Goal: Find specific page/section: Find specific page/section

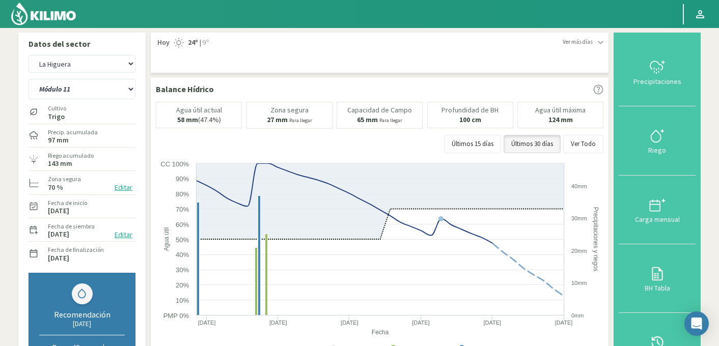
select select "3168: Object"
select select "67: Object"
click at [106, 62] on select "Agr. Huertos de Chocalan Agrícola Bakia Agrícola Bakia - IC Agrícola Exser - Ca…" at bounding box center [82, 64] width 107 height 18
click at [29, 55] on select "Agr. Huertos de Chocalan Agrícola Bakia Agrícola Bakia - IC Agrícola Exser - Ca…" at bounding box center [82, 64] width 107 height 18
select select "3455: Object"
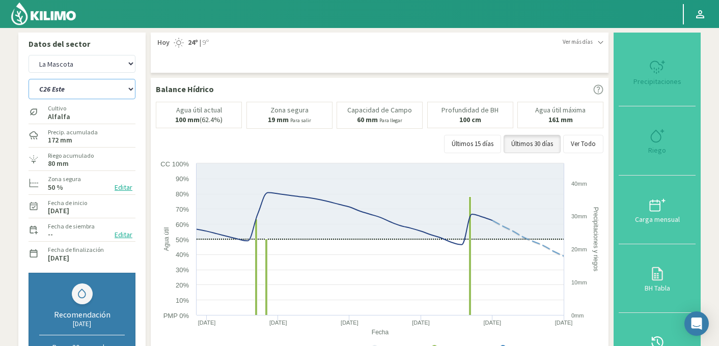
click at [116, 90] on select "C26 Este C26 Oeste" at bounding box center [82, 89] width 107 height 20
click at [29, 79] on select "C26 Este C26 Oeste" at bounding box center [82, 89] width 107 height 20
click at [110, 91] on select "C26 Este C26 Oeste" at bounding box center [82, 89] width 107 height 20
click at [29, 79] on select "C26 Este C26 Oeste" at bounding box center [82, 89] width 107 height 20
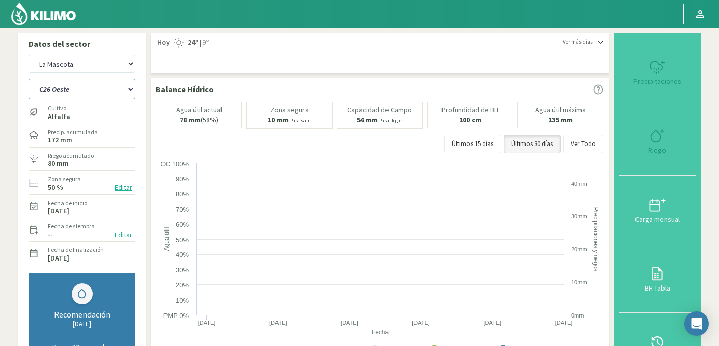
select select "72: Object"
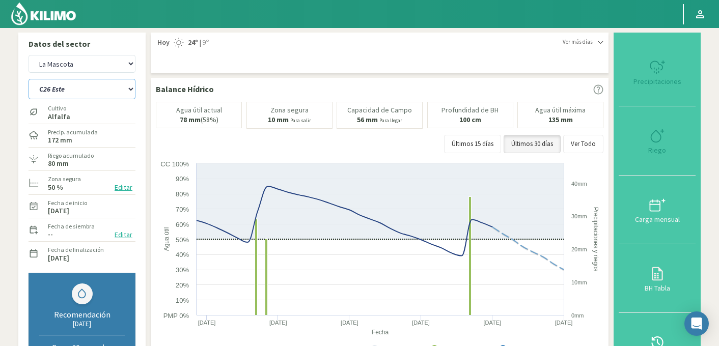
select select "3731: Object"
select select "75: Object"
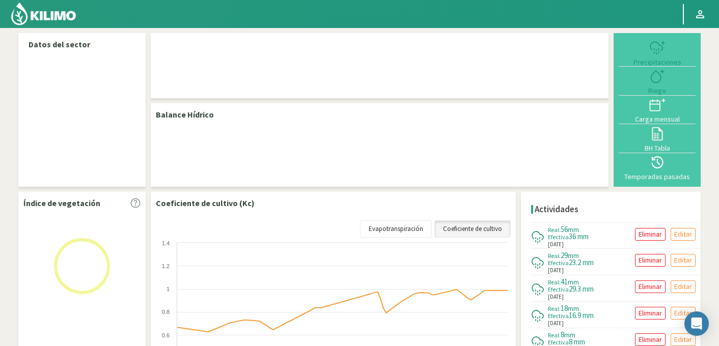
select select "155: Object"
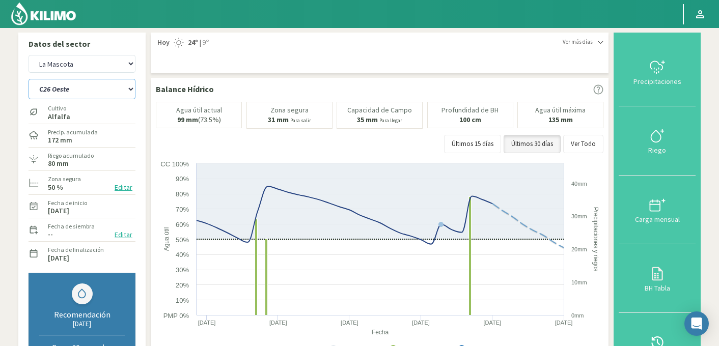
click at [90, 90] on select "C26 Este C26 Oeste" at bounding box center [82, 89] width 107 height 20
click at [29, 79] on select "C26 Este C26 Oeste" at bounding box center [82, 89] width 107 height 20
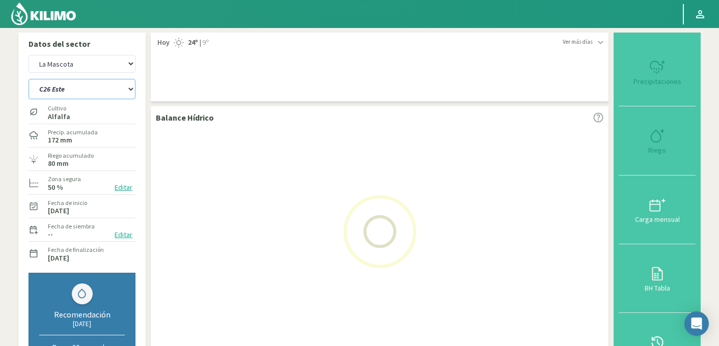
select select "1: Object"
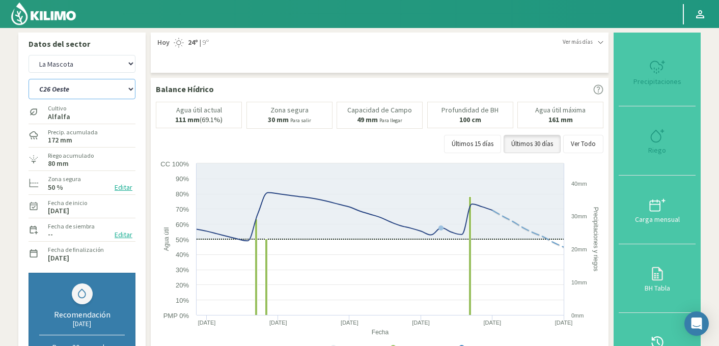
select select "431: Object"
select select "2: Object"
click at [76, 87] on select "C26 Este C26 Oeste" at bounding box center [82, 89] width 107 height 20
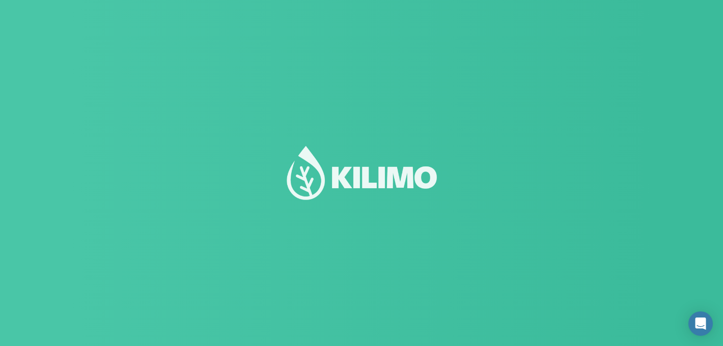
select select "155: Object"
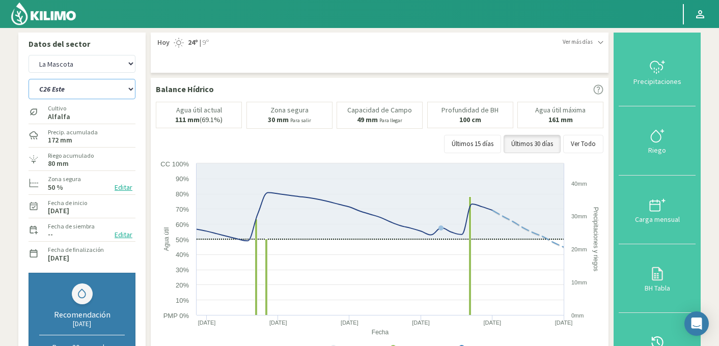
click at [78, 95] on select "C17 C26 Este C26 Oeste Circulo Grande" at bounding box center [82, 89] width 107 height 20
click at [29, 79] on select "C17 C26 Este C26 Oeste Circulo Grande" at bounding box center [82, 89] width 107 height 20
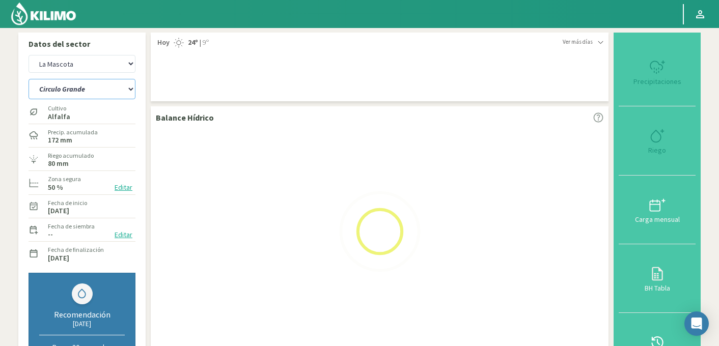
select select "1: Object"
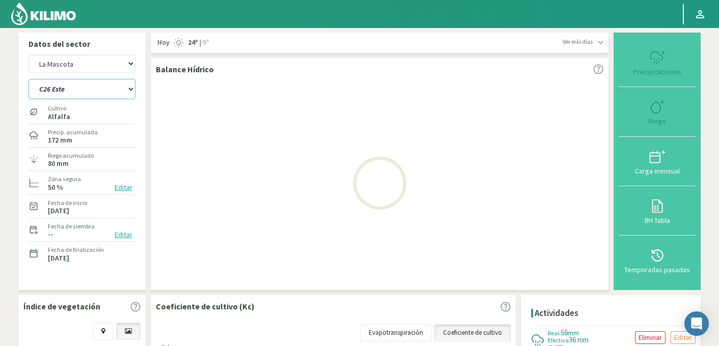
select select "431: Object"
select select "7: Object"
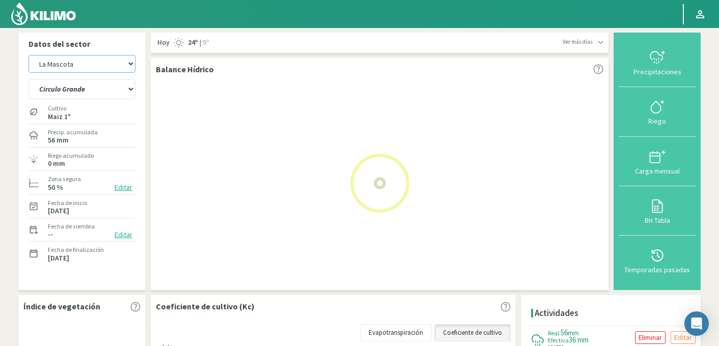
click at [91, 61] on select "Agr. Huertos de Chocalan Agrícola Bakia Agrícola Bakia - IC Agrícola Exser - Ca…" at bounding box center [82, 64] width 107 height 18
click at [29, 55] on select "Agr. Huertos de Chocalan Agrícola Bakia Agrícola Bakia - IC Agrícola Exser - Ca…" at bounding box center [82, 64] width 107 height 18
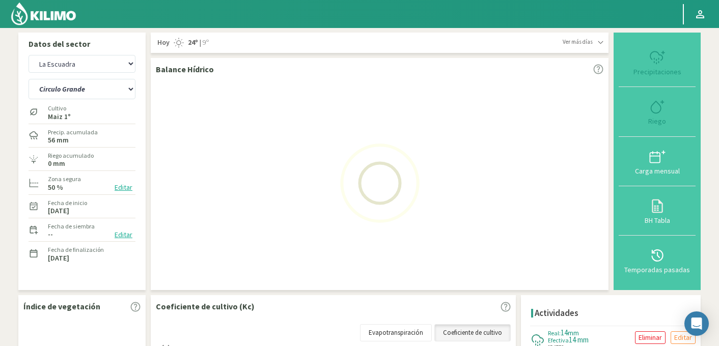
select select "688: Object"
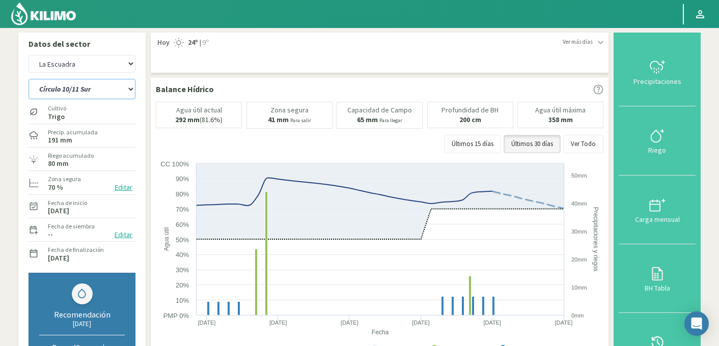
click at [119, 86] on select "Círculo 10/11 Sur Círculo 4" at bounding box center [82, 89] width 107 height 20
click at [29, 79] on select "Círculo 10/11 Sur Círculo 4" at bounding box center [82, 89] width 107 height 20
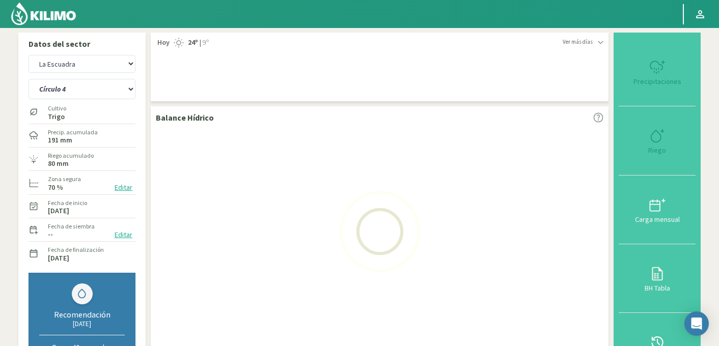
select select "8: Object"
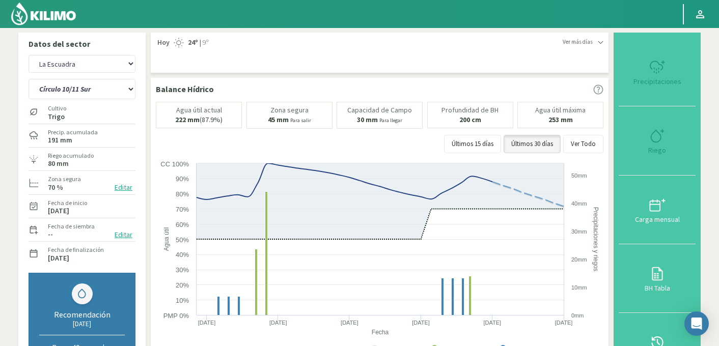
select select "964: Object"
click at [94, 95] on select "Círculo 10/11 Sur Círculo 4" at bounding box center [82, 89] width 107 height 20
click at [29, 79] on select "Círculo 10/11 Sur Círculo 4" at bounding box center [82, 89] width 107 height 20
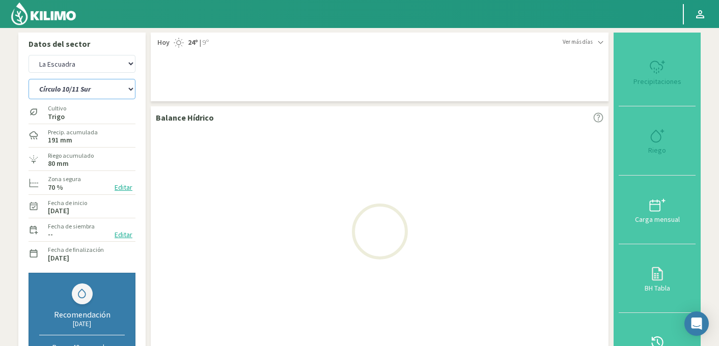
select select "11: Object"
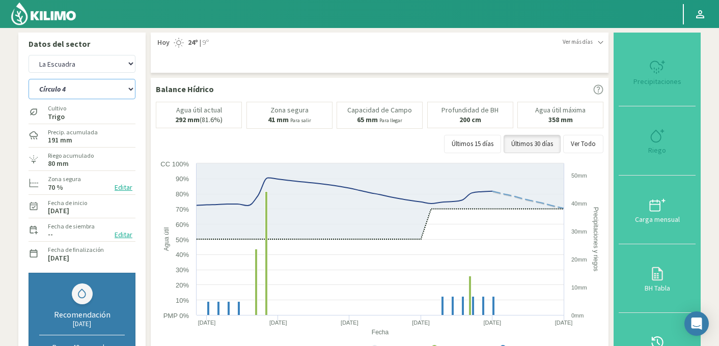
select select "1240: Object"
select select "12: Object"
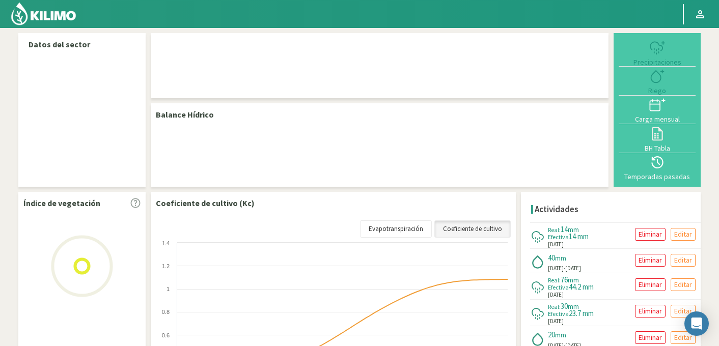
select select "135: Object"
